Goal: Use online tool/utility

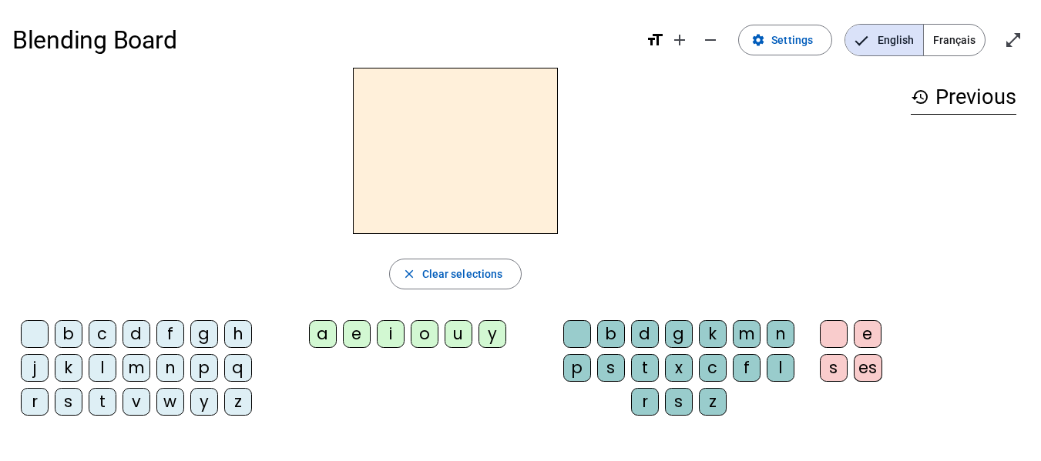
click at [109, 337] on div "c" at bounding box center [103, 334] width 28 height 28
click at [424, 332] on div "o" at bounding box center [425, 334] width 28 height 28
click at [456, 328] on div "u" at bounding box center [459, 334] width 28 height 28
click at [415, 332] on div "o" at bounding box center [425, 334] width 28 height 28
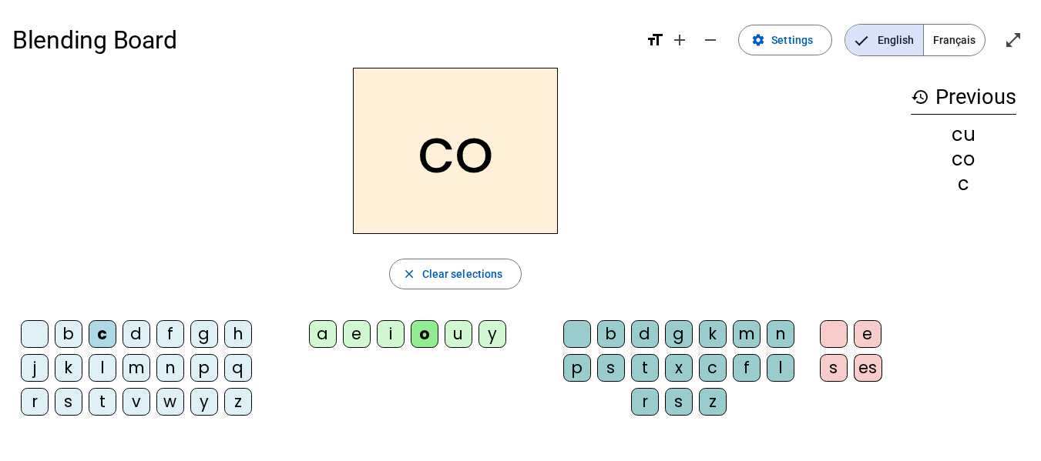
click at [459, 331] on div "u" at bounding box center [459, 334] width 28 height 28
click at [423, 327] on div "o" at bounding box center [425, 334] width 28 height 28
click at [458, 333] on div "u" at bounding box center [459, 334] width 28 height 28
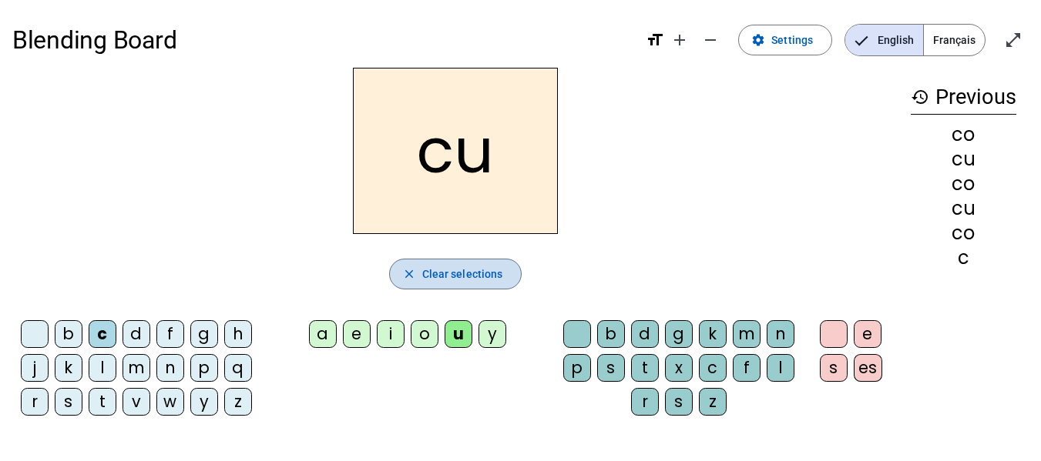
click at [408, 271] on mat-icon "close" at bounding box center [409, 274] width 14 height 14
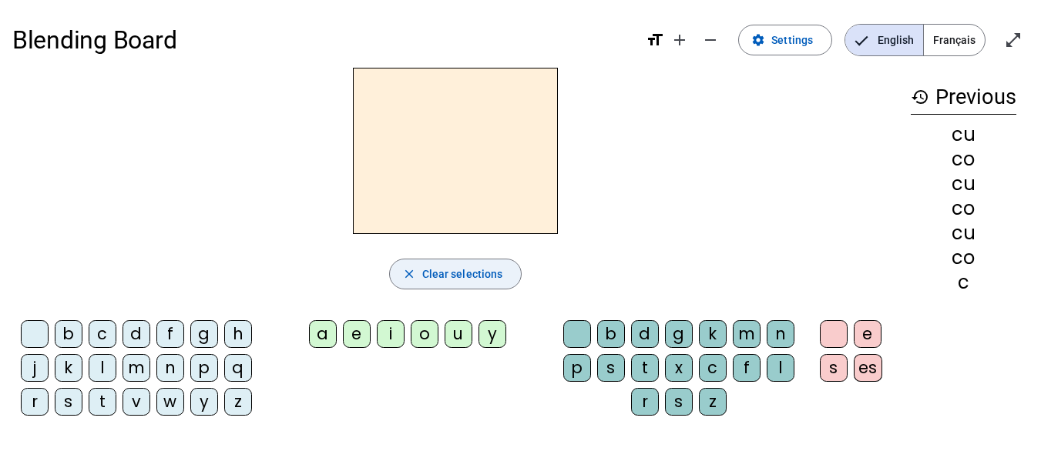
click at [99, 339] on div "c" at bounding box center [103, 334] width 28 height 28
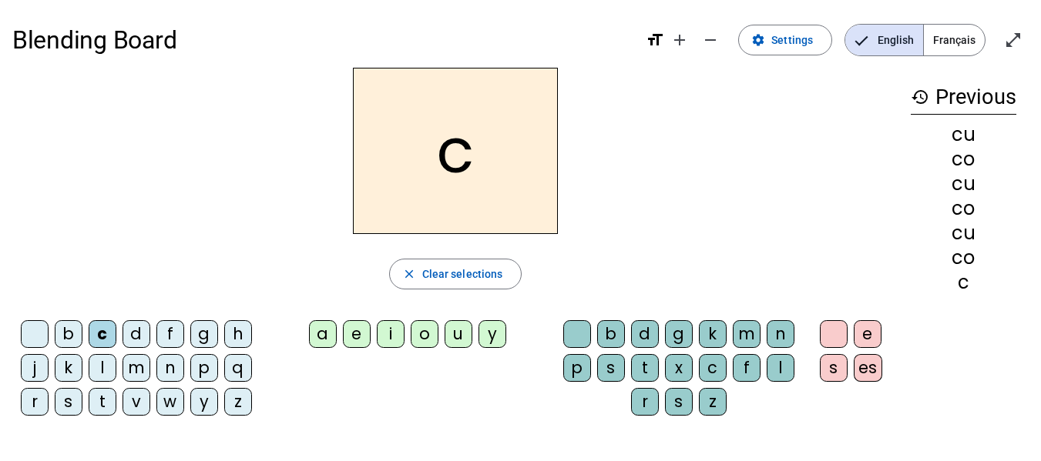
click at [418, 327] on div "o" at bounding box center [425, 334] width 28 height 28
click at [581, 333] on div at bounding box center [577, 334] width 28 height 28
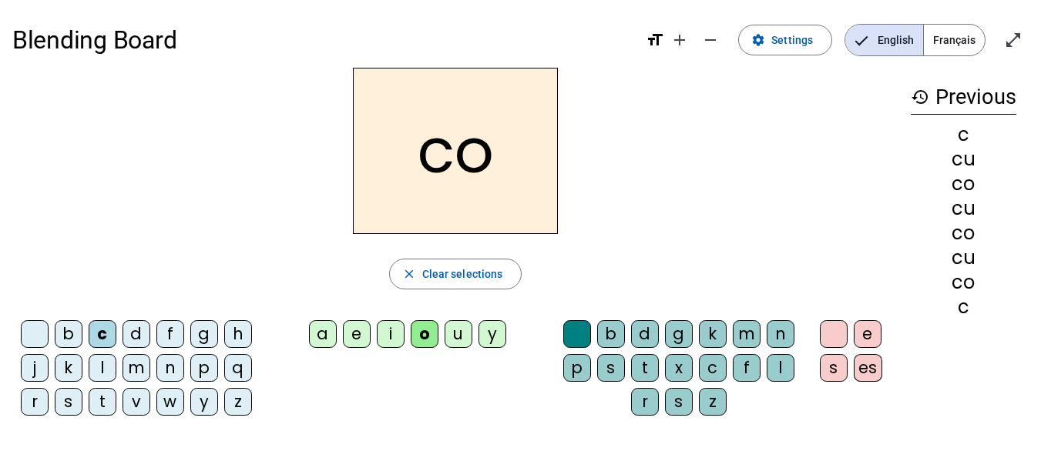
click at [456, 330] on div "u" at bounding box center [459, 334] width 28 height 28
click at [422, 333] on div "o" at bounding box center [425, 334] width 28 height 28
